Goal: Task Accomplishment & Management: Manage account settings

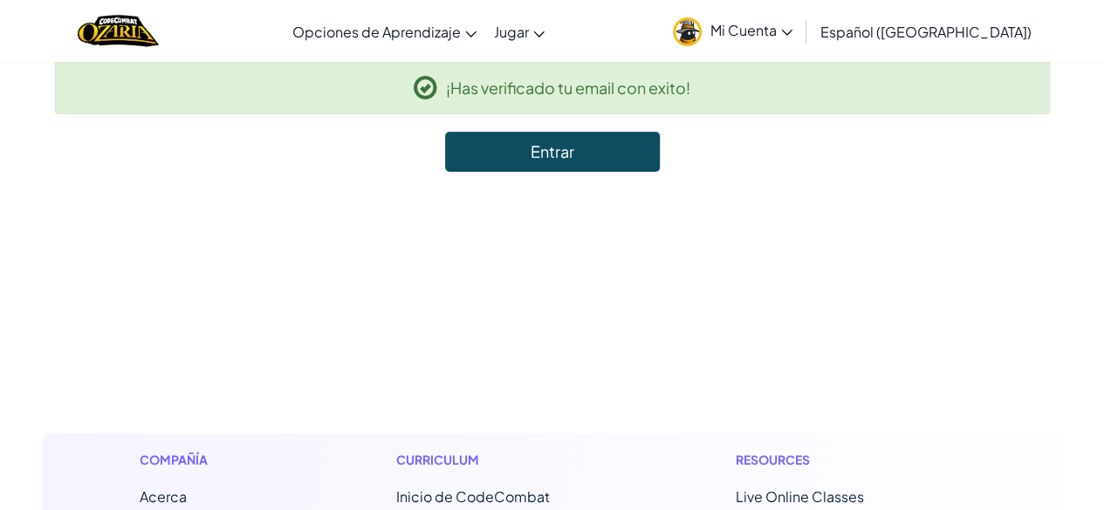
click at [613, 164] on link "Entrar" at bounding box center [552, 152] width 215 height 40
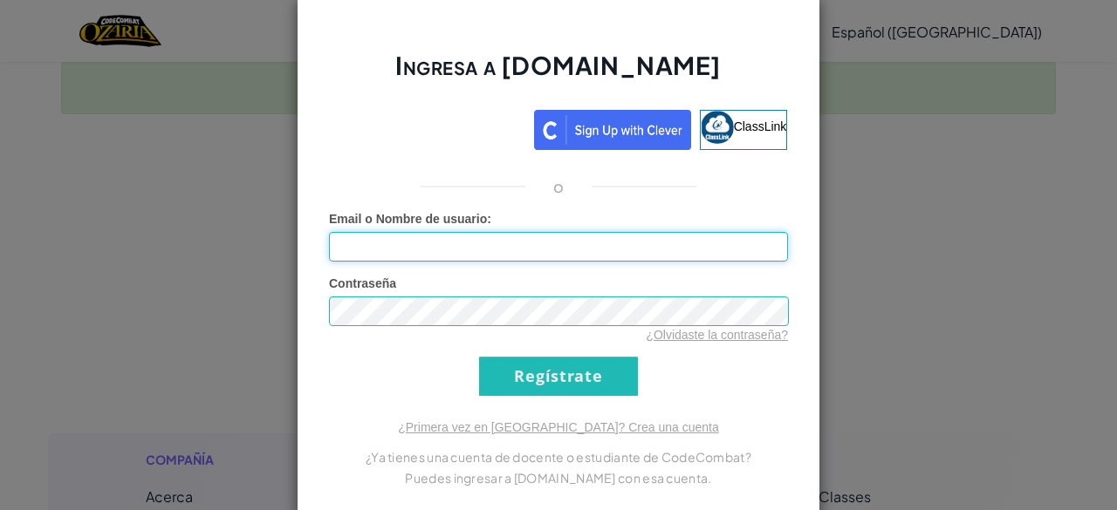
click at [606, 239] on input "Email o Nombre de usuario :" at bounding box center [558, 247] width 459 height 30
type input "MaxAcosta"
click at [709, 343] on form "Email o Nombre de usuario : MaxAcosta Contraseña ¿Olvidaste la contraseña? Regí…" at bounding box center [558, 303] width 459 height 186
drag, startPoint x: 715, startPoint y: 341, endPoint x: 735, endPoint y: 334, distance: 21.2
click at [735, 334] on div "¿Olvidaste la contraseña?" at bounding box center [558, 334] width 459 height 17
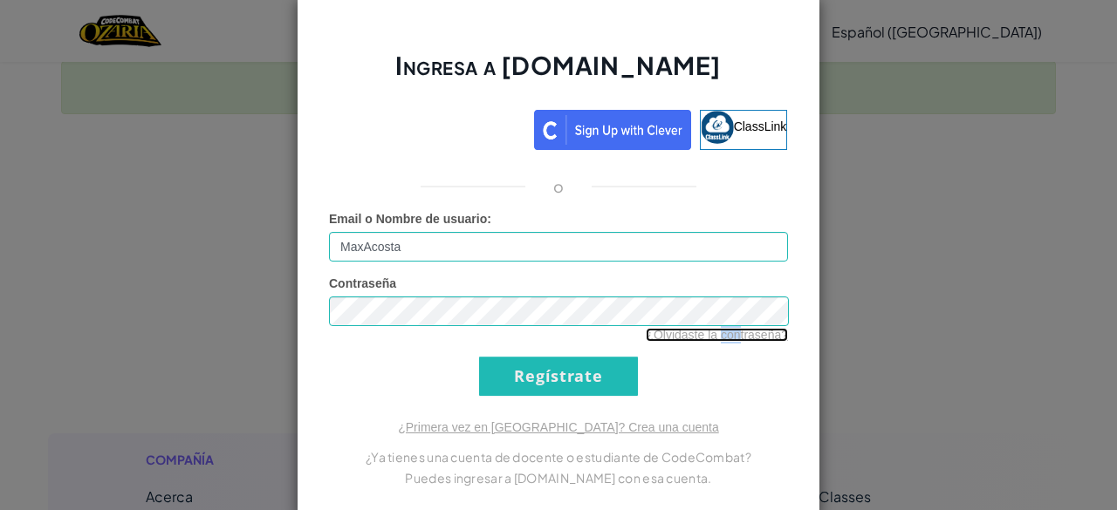
click at [735, 334] on link "¿Olvidaste la contraseña?" at bounding box center [717, 335] width 142 height 14
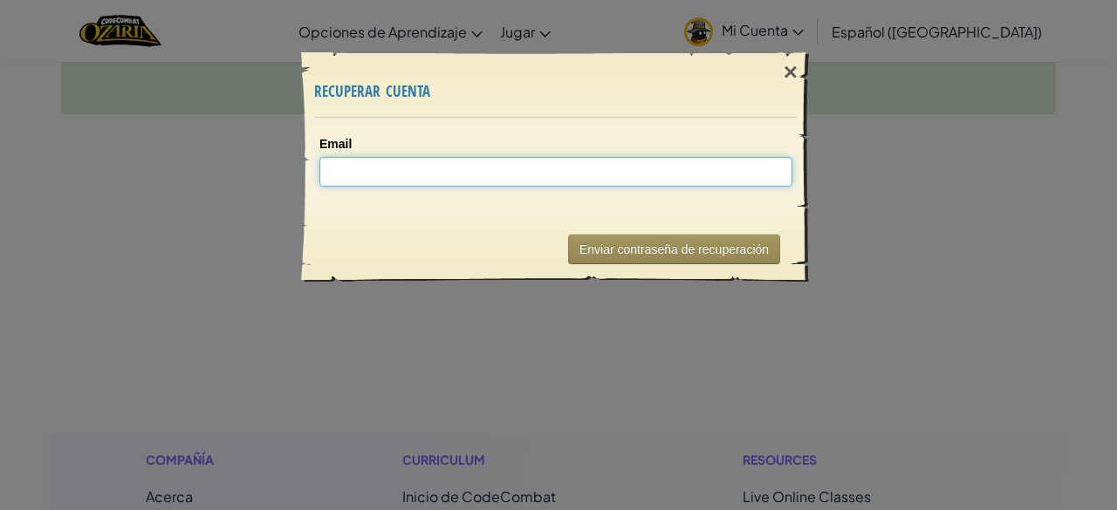
click at [618, 174] on input "Email" at bounding box center [555, 172] width 473 height 30
type input "ferm"
